Goal: Check status: Check status

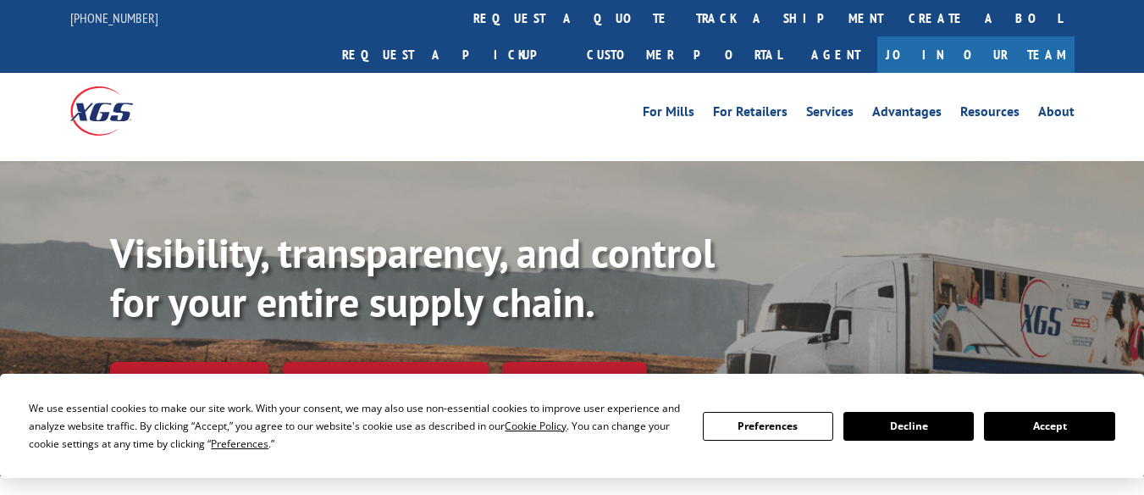
drag, startPoint x: 529, startPoint y: 10, endPoint x: 45, endPoint y: 147, distance: 503.3
click at [684, 10] on link "track a shipment" at bounding box center [790, 18] width 213 height 36
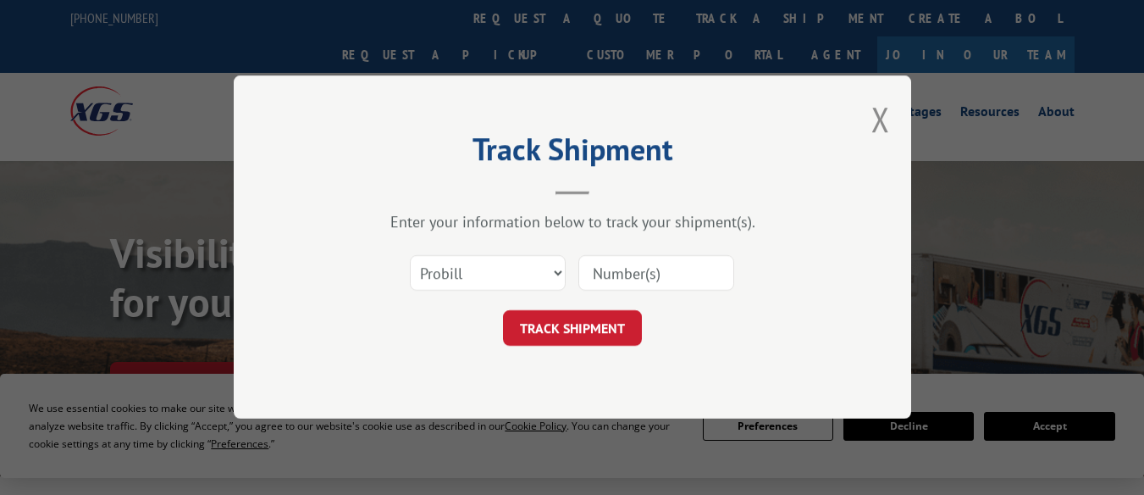
click at [623, 268] on input at bounding box center [656, 274] width 156 height 36
paste input "16137348"
type input "16137348"
click at [532, 322] on button "TRACK SHIPMENT" at bounding box center [572, 329] width 139 height 36
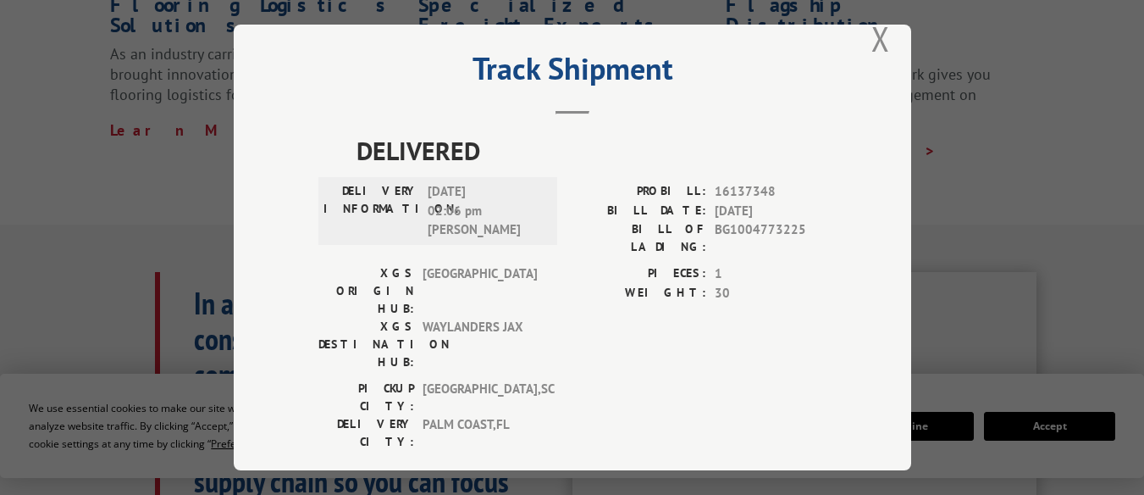
scroll to position [762, 0]
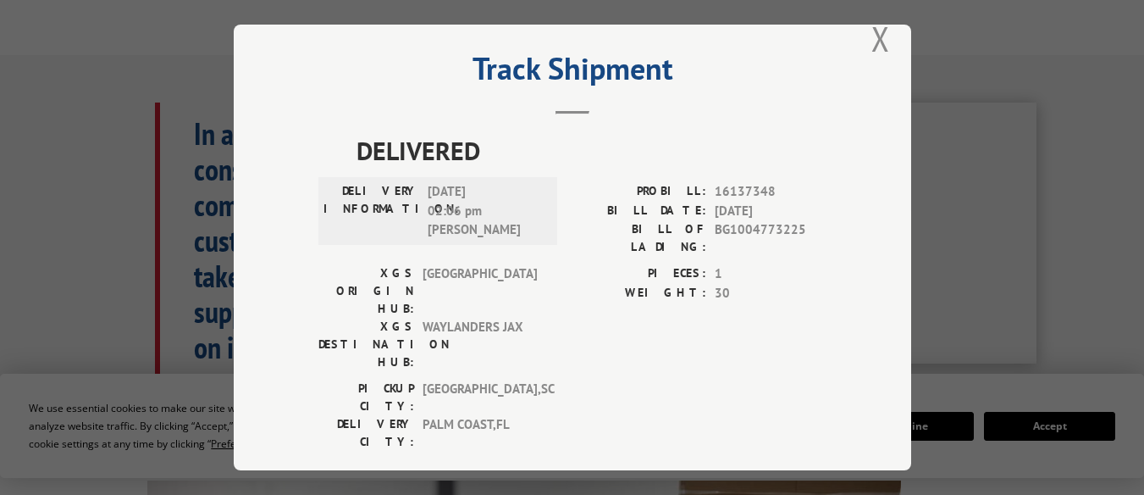
click at [856, 30] on div "Track Shipment DELIVERED DELIVERY INFORMATION: [DATE] 02:06 pm [PERSON_NAME]: 1…" at bounding box center [573, 248] width 678 height 446
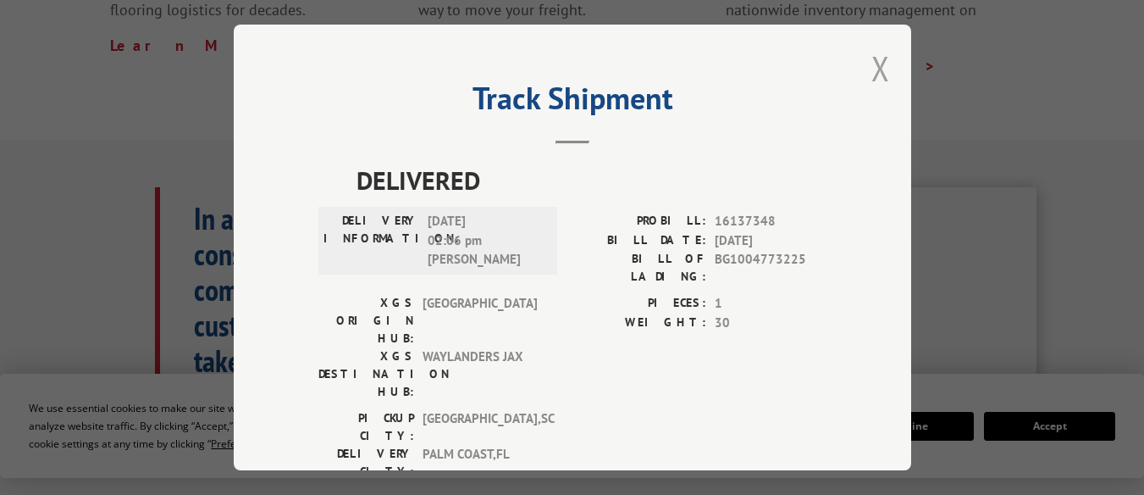
click at [872, 64] on button "Close modal" at bounding box center [881, 68] width 19 height 45
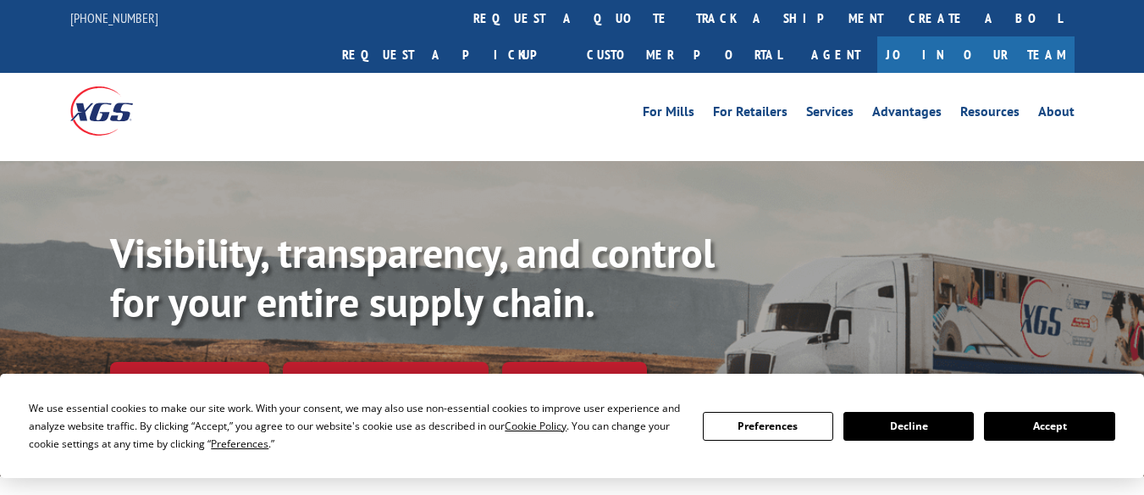
scroll to position [169, 0]
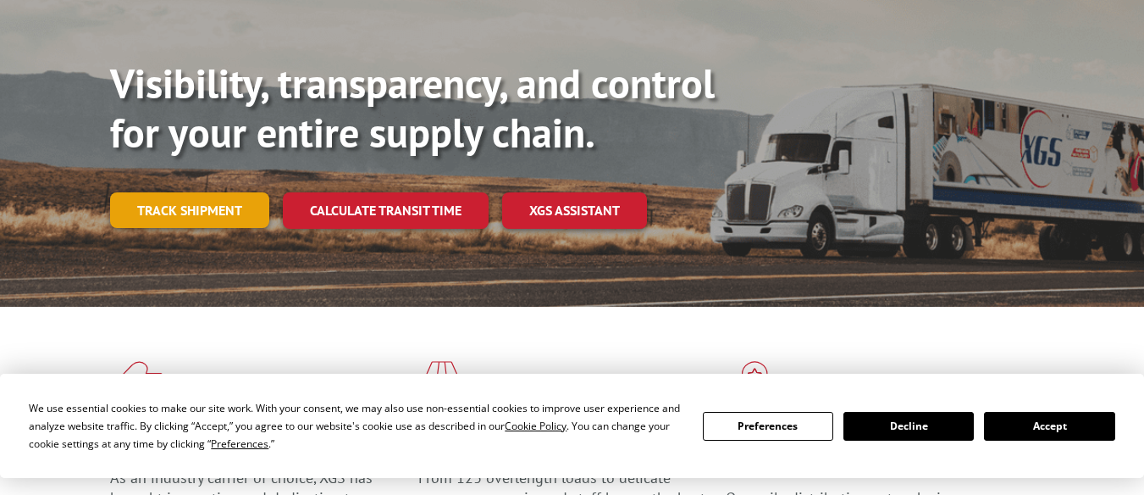
click at [212, 192] on link "Track shipment" at bounding box center [189, 210] width 159 height 36
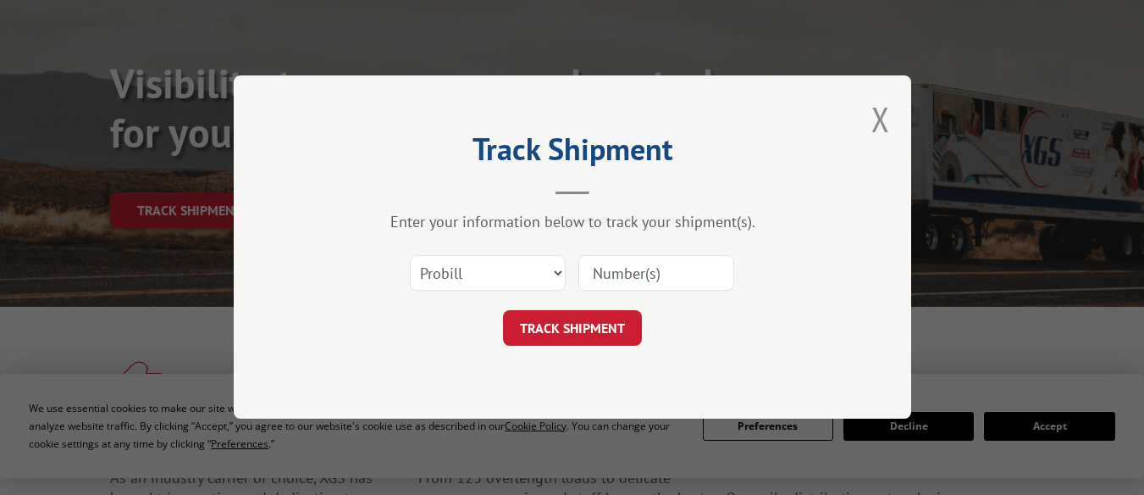
click at [664, 276] on input at bounding box center [656, 274] width 156 height 36
click at [672, 290] on input at bounding box center [656, 274] width 156 height 36
paste input "16137348"
type input "16137348"
click at [594, 324] on button "TRACK SHIPMENT" at bounding box center [572, 329] width 139 height 36
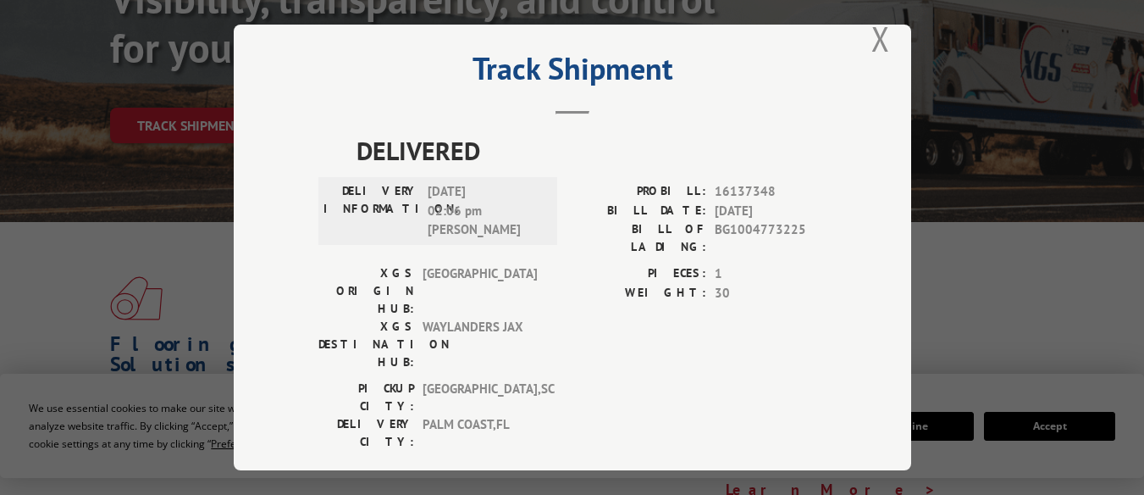
scroll to position [0, 0]
